Goal: Navigation & Orientation: Find specific page/section

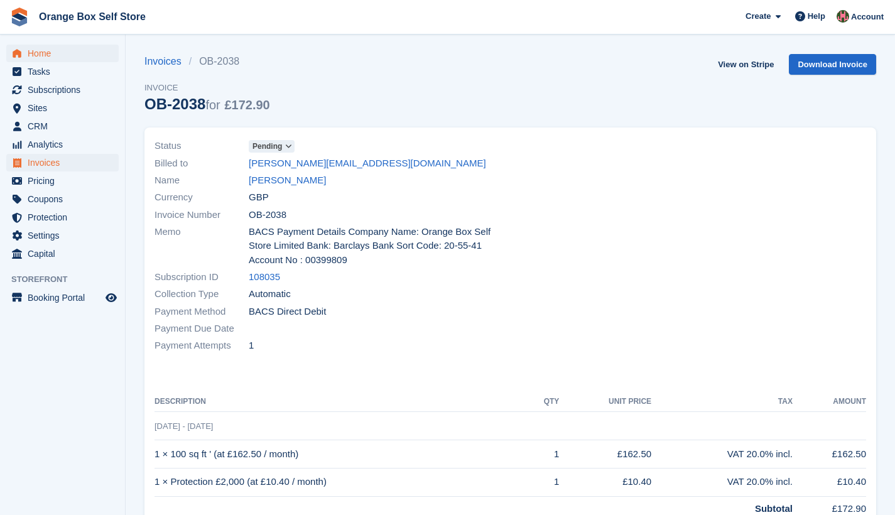
click at [34, 53] on span "Home" at bounding box center [65, 54] width 75 height 18
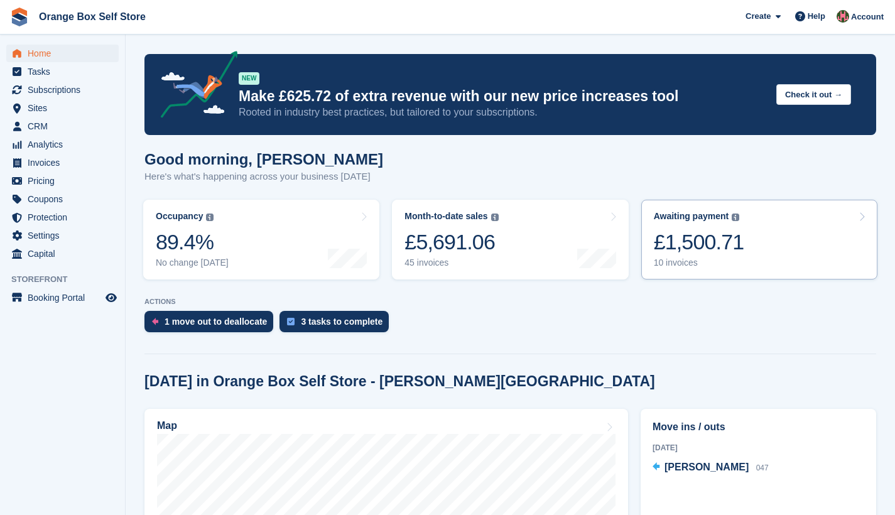
click at [721, 243] on div "£1,500.71" at bounding box center [699, 242] width 90 height 26
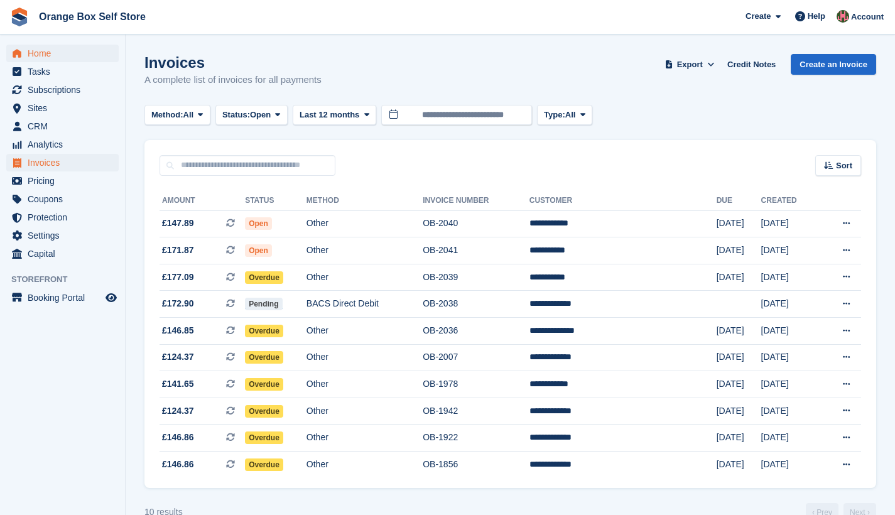
click at [41, 55] on span "Home" at bounding box center [65, 54] width 75 height 18
